Goal: Transaction & Acquisition: Purchase product/service

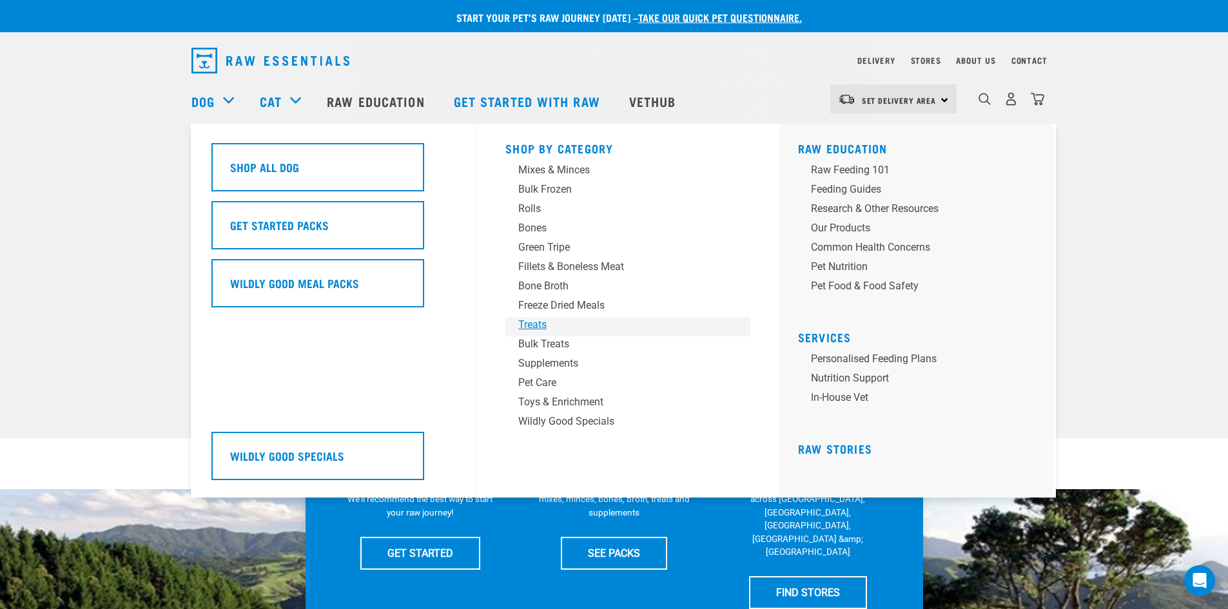
click at [541, 326] on div "Treats" at bounding box center [618, 324] width 201 height 15
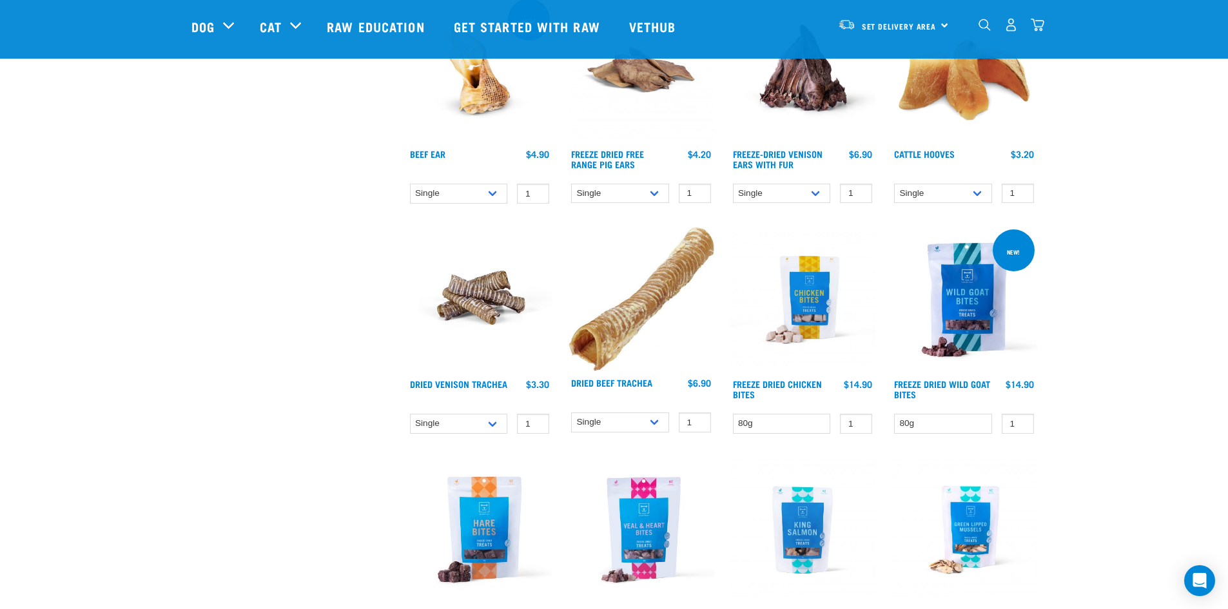
scroll to position [1612, 0]
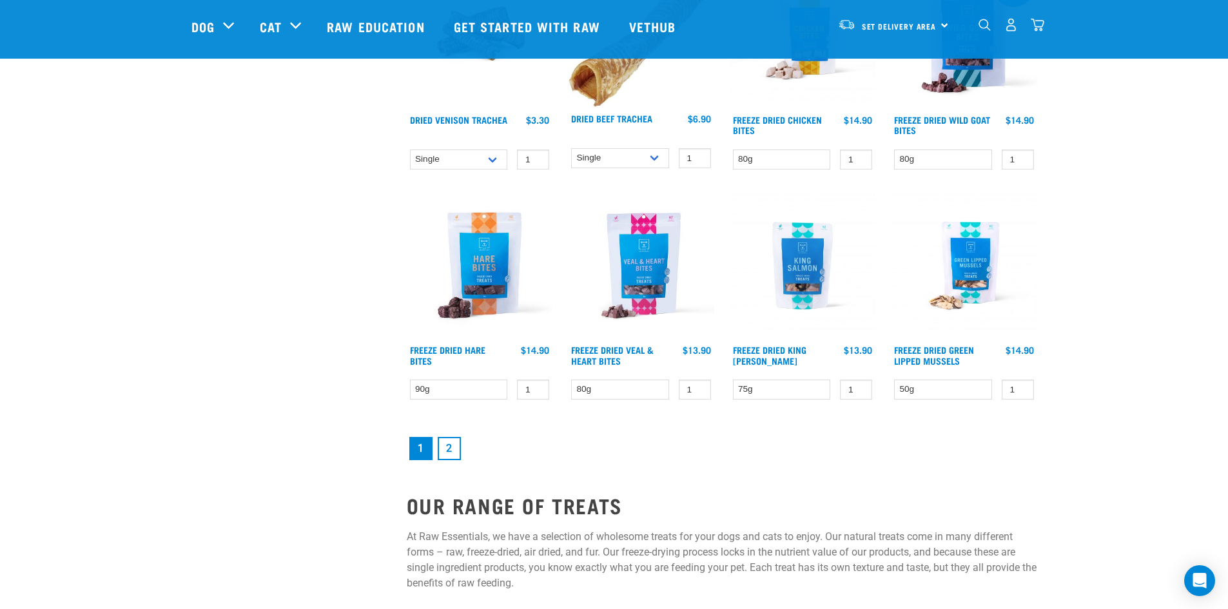
click at [968, 261] on img at bounding box center [964, 266] width 146 height 146
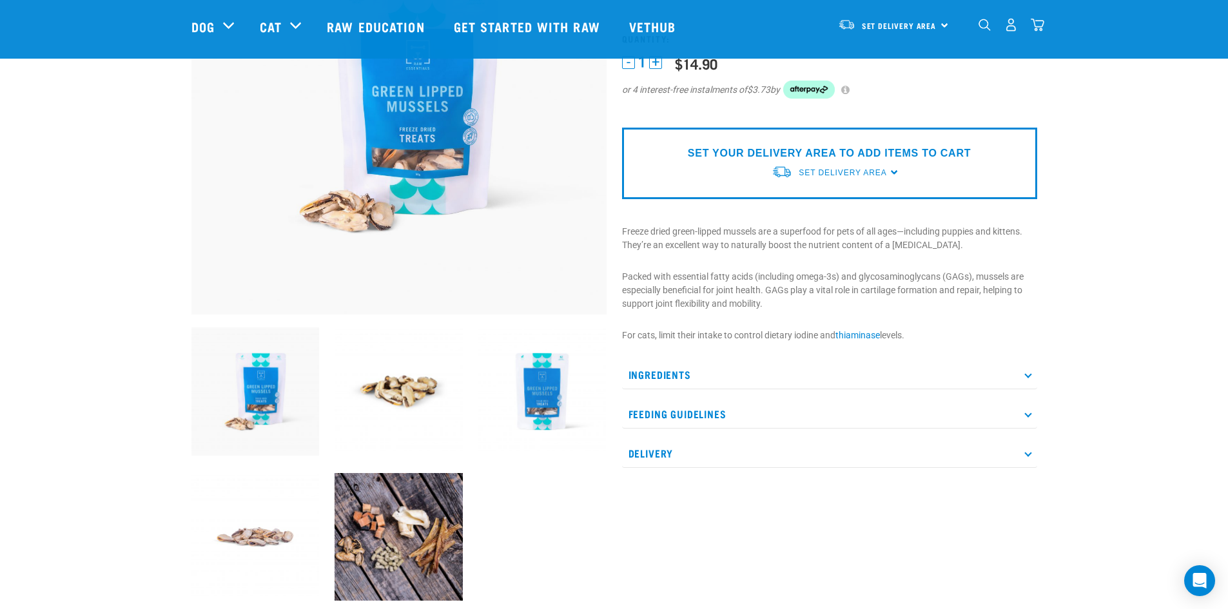
scroll to position [193, 0]
